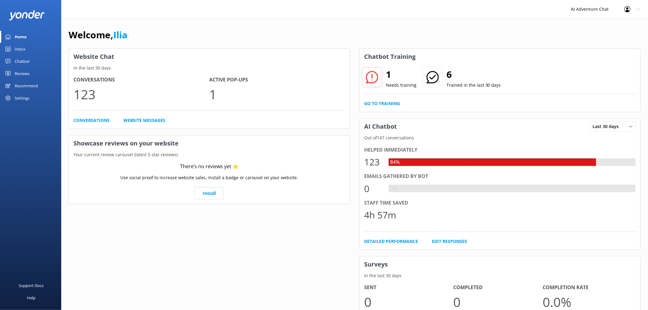
click at [13, 49] on link "Inbox" at bounding box center [30, 49] width 61 height 12
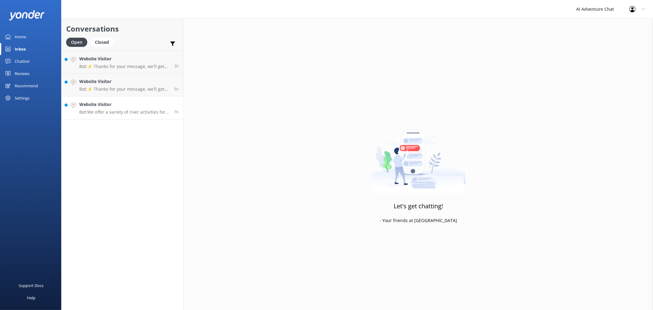
click at [130, 112] on p "Bot: We offer a variety of river activities for all adventure levels, including…" at bounding box center [124, 112] width 90 height 6
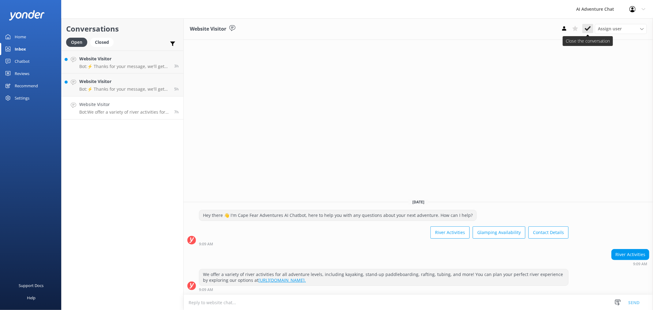
click at [589, 24] on button at bounding box center [588, 28] width 11 height 9
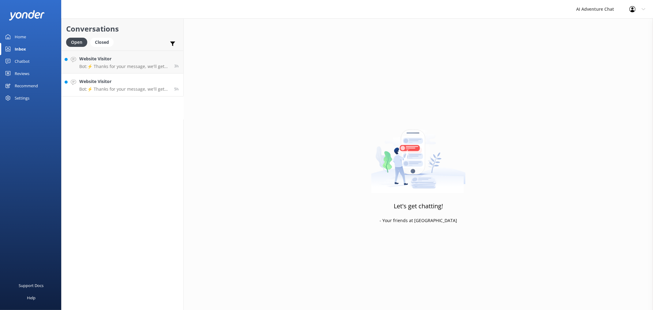
click at [118, 86] on div "Website Visitor Bot: ⚡ Thanks for your message, we'll get back to you as soon a…" at bounding box center [124, 84] width 90 height 13
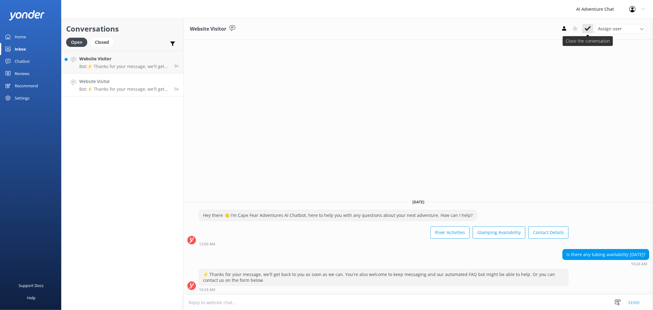
click at [586, 28] on use at bounding box center [588, 28] width 6 height 5
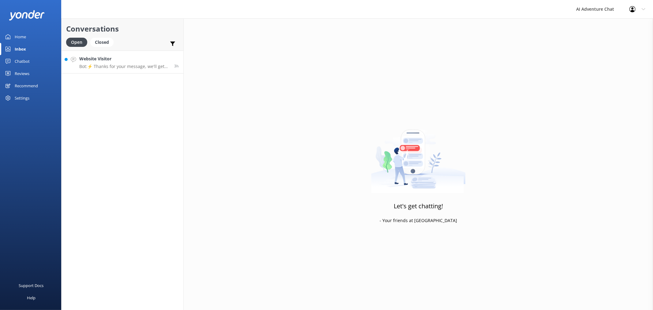
click at [140, 62] on div "Website Visitor Bot: ⚡ Thanks for your message, we'll get back to you as soon a…" at bounding box center [124, 61] width 90 height 13
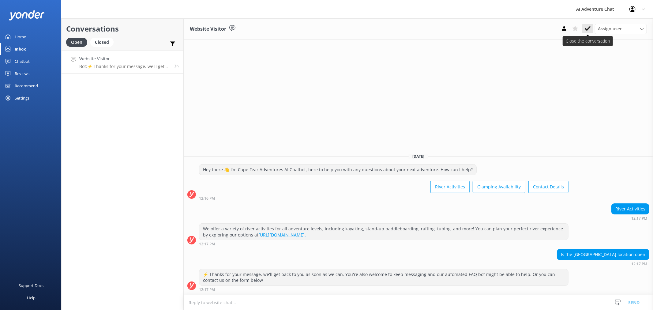
click at [588, 28] on icon at bounding box center [588, 28] width 6 height 6
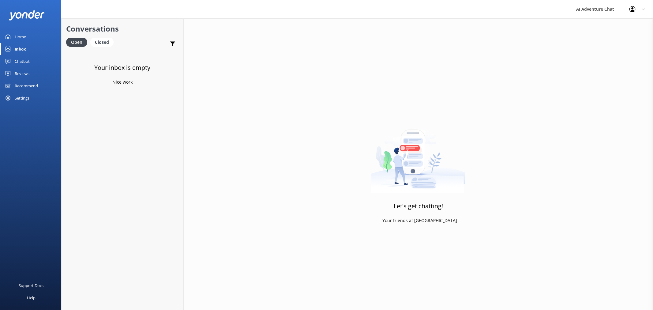
click at [33, 39] on link "Home" at bounding box center [30, 37] width 61 height 12
